Goal: Transaction & Acquisition: Purchase product/service

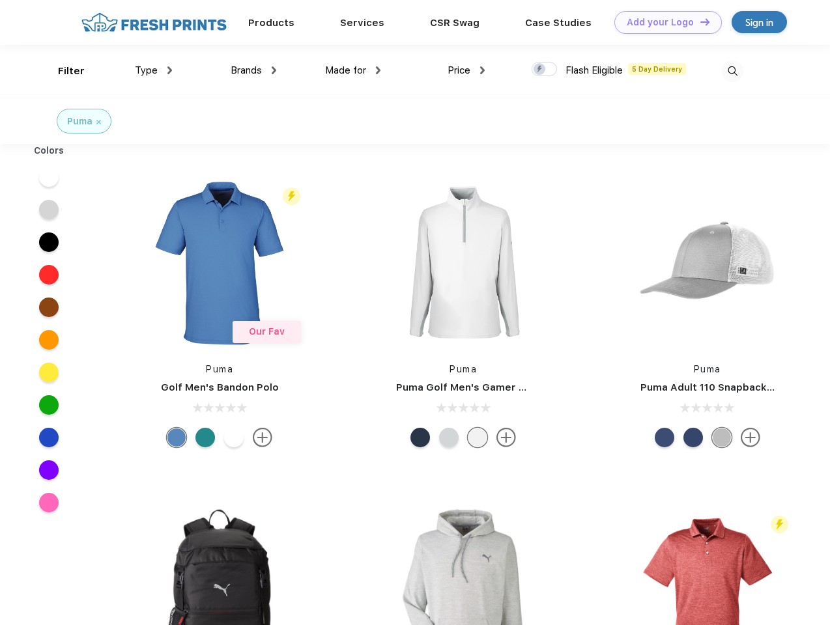
scroll to position [1, 0]
click at [663, 22] on link "Add your Logo Design Tool" at bounding box center [667, 22] width 107 height 23
click at [0, 0] on div "Design Tool" at bounding box center [0, 0] width 0 height 0
click at [699, 21] on link "Add your Logo Design Tool" at bounding box center [667, 22] width 107 height 23
click at [63, 71] on div "Filter" at bounding box center [71, 71] width 27 height 15
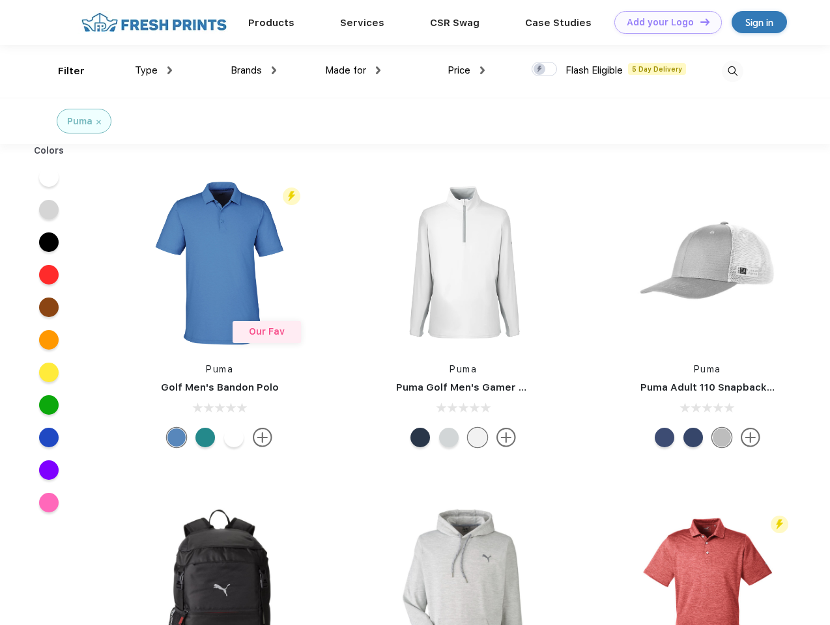
click at [154, 70] on span "Type" at bounding box center [146, 70] width 23 height 12
click at [253, 70] on span "Brands" at bounding box center [246, 70] width 31 height 12
click at [353, 70] on span "Made for" at bounding box center [345, 70] width 41 height 12
click at [466, 70] on span "Price" at bounding box center [458, 70] width 23 height 12
click at [544, 70] on div at bounding box center [543, 69] width 25 height 14
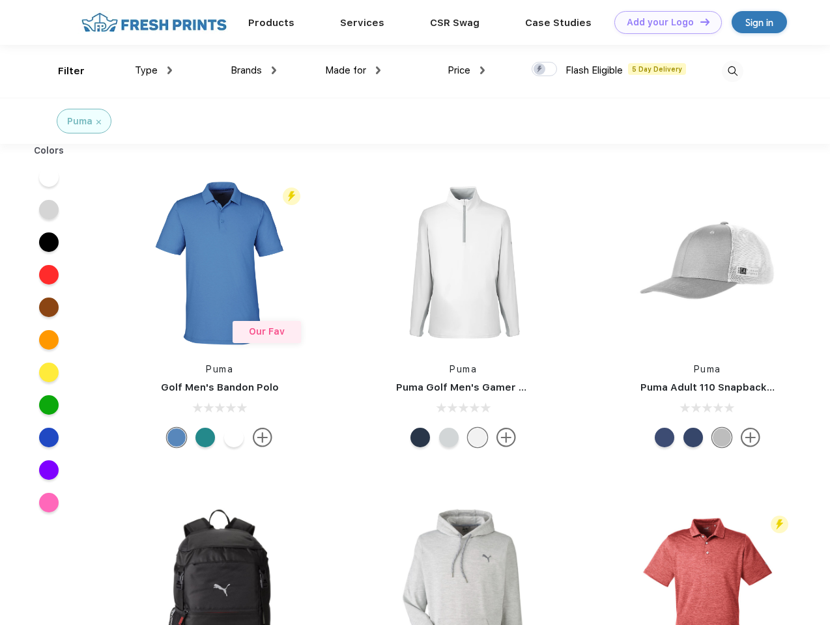
click at [540, 70] on input "checkbox" at bounding box center [535, 65] width 8 height 8
click at [732, 71] on img at bounding box center [732, 71] width 21 height 21
